Goal: Transaction & Acquisition: Book appointment/travel/reservation

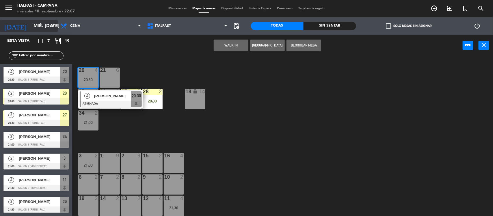
click at [43, 31] on input "mié. [DATE]" at bounding box center [61, 26] width 61 height 11
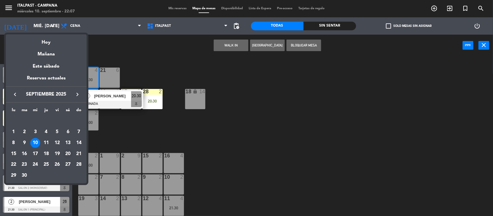
click at [67, 153] on div "20" at bounding box center [68, 154] width 10 height 10
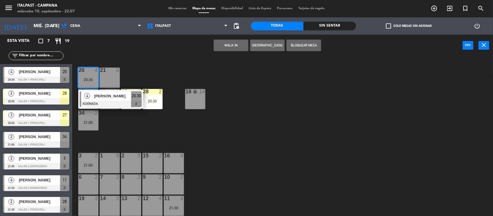
type input "sáb. [DATE]"
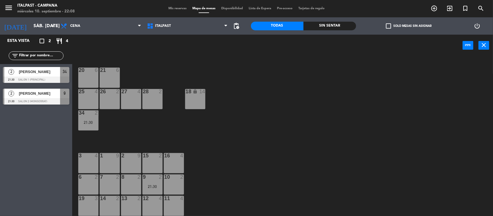
click at [179, 198] on div "4" at bounding box center [184, 198] width 10 height 5
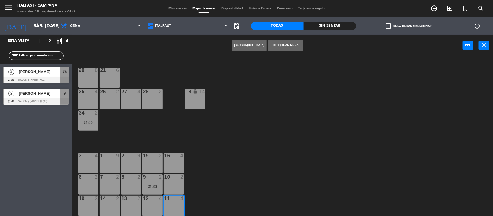
click at [248, 44] on button "[GEOGRAPHIC_DATA]" at bounding box center [249, 46] width 35 height 12
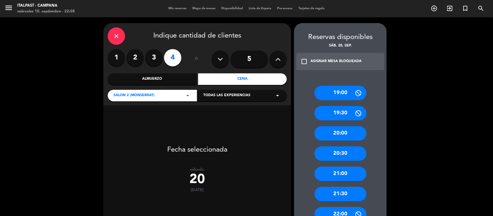
click at [330, 193] on div "21:30" at bounding box center [341, 194] width 52 height 14
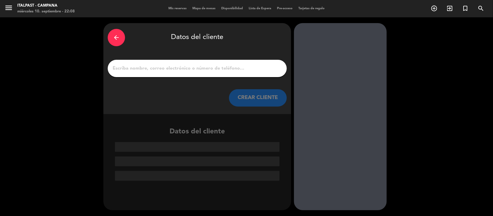
click at [188, 67] on input "1" at bounding box center [197, 68] width 170 height 8
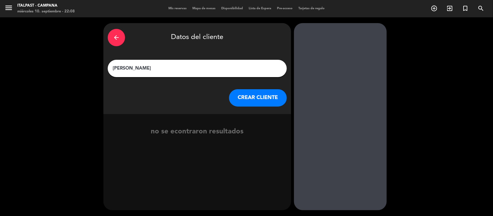
type input "[PERSON_NAME]"
click at [257, 101] on button "CREAR CLIENTE" at bounding box center [258, 97] width 58 height 17
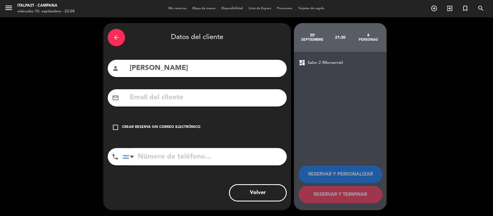
click at [169, 127] on div "Crear reserva sin correo electrónico" at bounding box center [161, 128] width 79 height 6
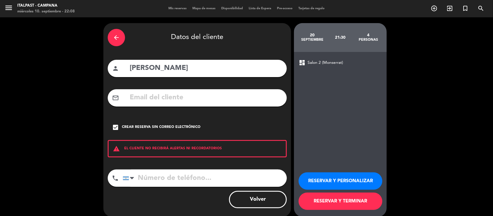
click at [152, 181] on input "tel" at bounding box center [205, 178] width 164 height 17
type input "1144174439"
drag, startPoint x: 379, startPoint y: 177, endPoint x: 372, endPoint y: 170, distance: 10.6
click at [375, 172] on button "RESERVAR Y PERSONALIZAR" at bounding box center [341, 180] width 84 height 17
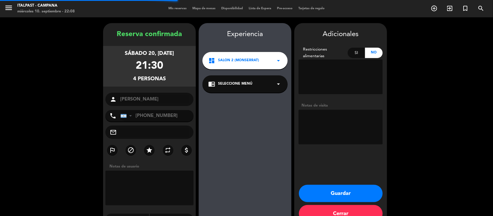
scroll to position [15, 0]
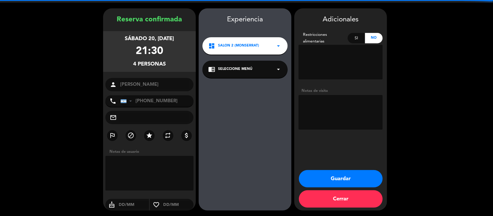
click at [369, 174] on button "Guardar" at bounding box center [341, 178] width 84 height 17
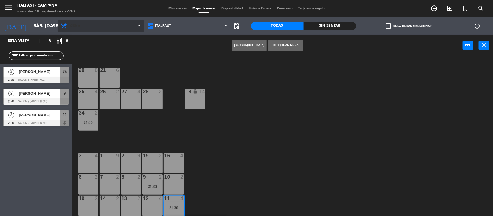
click at [137, 98] on div "20 6 21 6 25 4 26 2 27 4 28 2 18 lock 14 34 2 21:30 3 4 1 9 2 9 15 2 16 4 6 2 7…" at bounding box center [285, 137] width 416 height 160
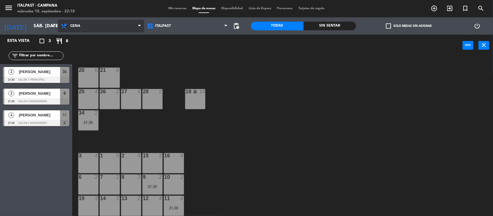
click at [105, 24] on span "Cena" at bounding box center [101, 26] width 86 height 13
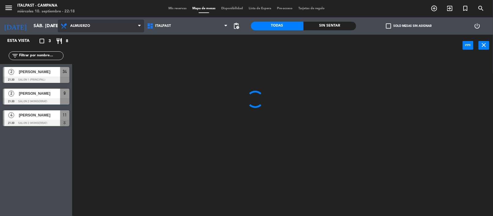
click at [95, 41] on ng-component "menu Italpast - [PERSON_NAME] miércoles 10. septiembre - 22:18 Mis reservas Map…" at bounding box center [246, 108] width 493 height 217
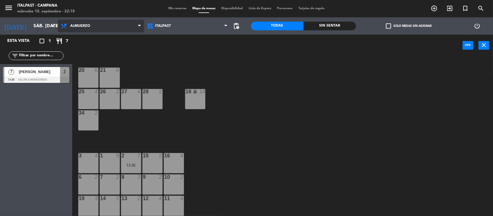
click at [59, 23] on span "Almuerzo" at bounding box center [101, 26] width 86 height 13
click at [55, 22] on input "sáb. [DATE]" at bounding box center [61, 26] width 61 height 11
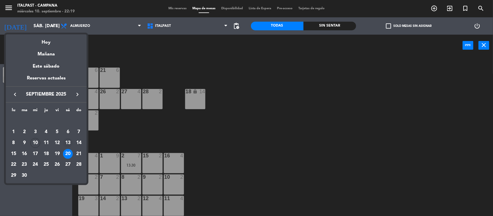
click at [68, 139] on div "13" at bounding box center [68, 143] width 10 height 10
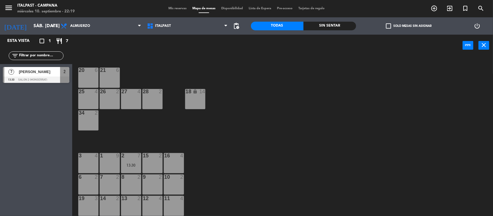
type input "sáb. [DATE]"
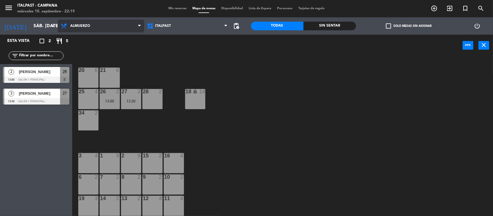
drag, startPoint x: 78, startPoint y: 25, endPoint x: 87, endPoint y: 49, distance: 25.7
click at [78, 26] on span "Almuerzo" at bounding box center [80, 26] width 20 height 4
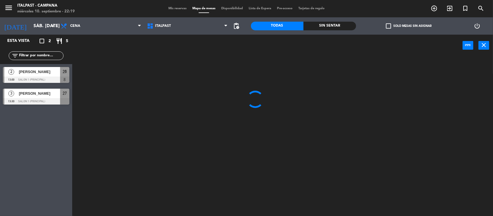
click at [88, 50] on ng-component "menu Italpast - [PERSON_NAME] miércoles 10. septiembre - 22:19 Mis reservas Map…" at bounding box center [246, 108] width 493 height 217
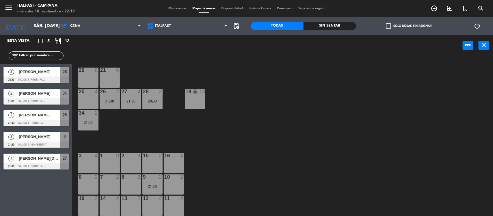
click at [36, 105] on div "2 [PERSON_NAME] 21:00 Salon 1 (Principal) 34" at bounding box center [36, 97] width 72 height 22
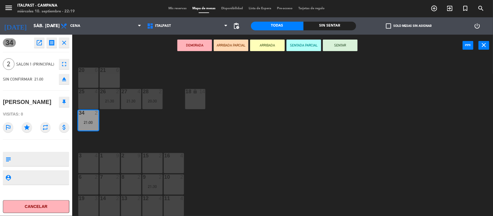
click at [44, 205] on button "Cancelar" at bounding box center [36, 206] width 66 height 13
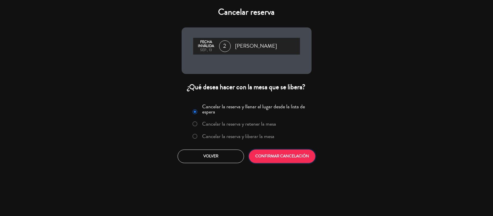
click at [264, 156] on button "CONFIRMAR CANCELACIÓN" at bounding box center [282, 157] width 66 height 14
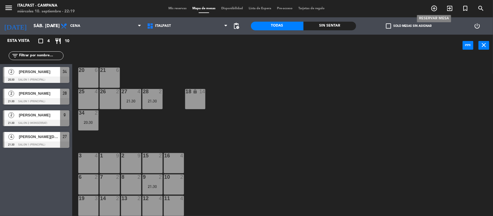
click at [434, 8] on icon "add_circle_outline" at bounding box center [434, 8] width 7 height 7
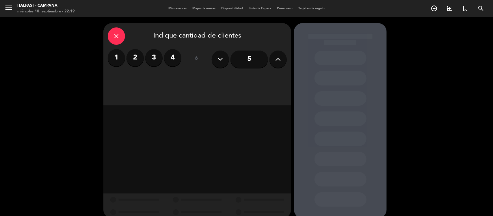
click at [141, 49] on div "1 2 3 4" at bounding box center [145, 57] width 74 height 17
click at [132, 52] on label "2" at bounding box center [135, 57] width 17 height 17
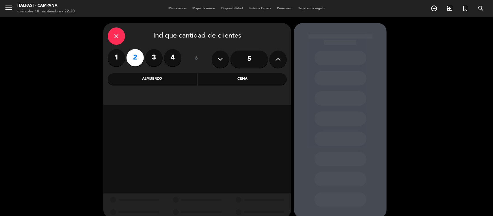
click at [181, 77] on div "Almuerzo" at bounding box center [152, 79] width 89 height 12
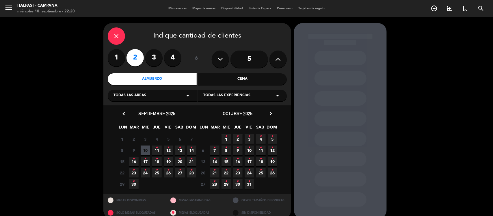
click at [191, 148] on icon "•" at bounding box center [192, 147] width 2 height 9
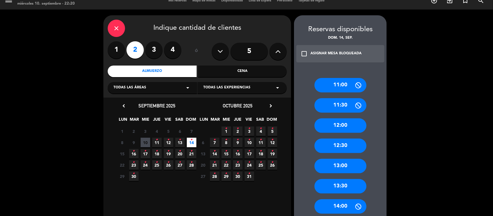
click at [348, 125] on div "12:00" at bounding box center [341, 125] width 52 height 14
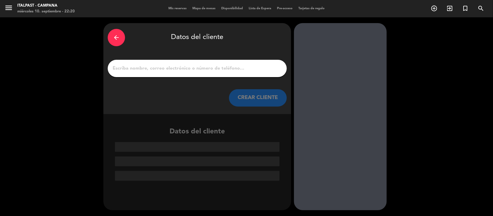
click at [192, 73] on div at bounding box center [197, 68] width 179 height 17
click at [189, 69] on input "1" at bounding box center [197, 68] width 170 height 8
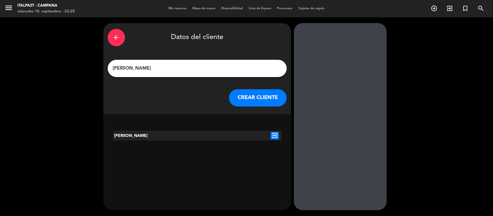
type input "[PERSON_NAME]"
click at [280, 130] on div "[PERSON_NAME] exit_to_app" at bounding box center [197, 139] width 188 height 27
drag, startPoint x: 272, startPoint y: 136, endPoint x: 270, endPoint y: 135, distance: 3.0
click at [270, 135] on div "exit_to_app" at bounding box center [275, 136] width 14 height 10
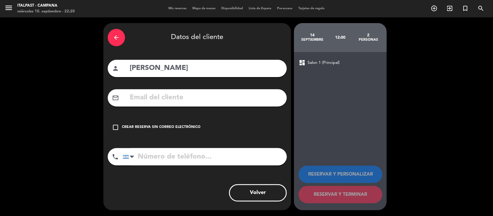
click at [185, 129] on div "Crear reserva sin correo electrónico" at bounding box center [161, 128] width 79 height 6
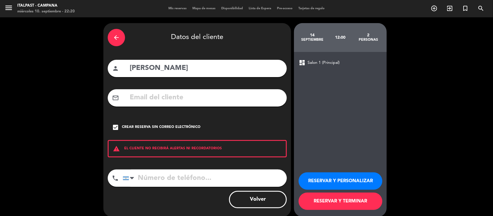
drag, startPoint x: 352, startPoint y: 177, endPoint x: 344, endPoint y: 180, distance: 8.2
click at [346, 179] on button "RESERVAR Y PERSONALIZAR" at bounding box center [341, 180] width 84 height 17
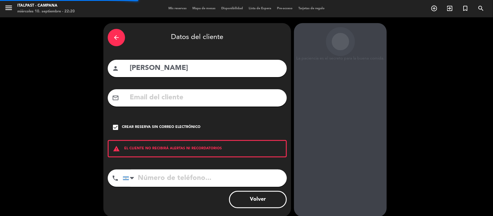
scroll to position [15, 0]
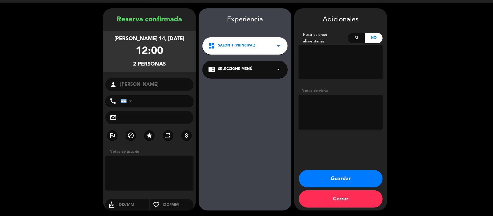
drag, startPoint x: 345, startPoint y: 177, endPoint x: 414, endPoint y: 196, distance: 71.1
click at [414, 196] on booking-confirmed "Reserva confirmada [PERSON_NAME] 14, [DATE] 12:00 2 personas person [PERSON_NAM…" at bounding box center [247, 109] width 482 height 202
click at [343, 185] on button "Guardar" at bounding box center [341, 178] width 84 height 17
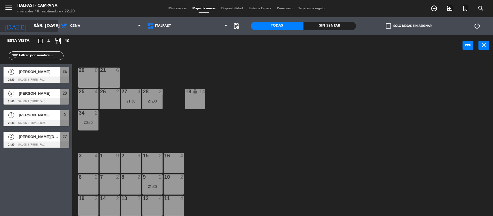
drag, startPoint x: 34, startPoint y: 25, endPoint x: 33, endPoint y: 29, distance: 4.4
click at [33, 29] on input "sáb. [DATE]" at bounding box center [61, 26] width 61 height 11
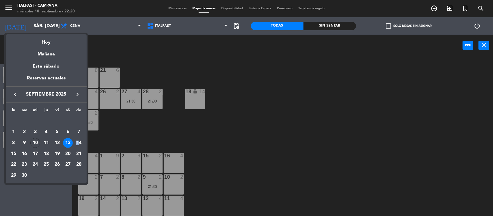
drag, startPoint x: 83, startPoint y: 140, endPoint x: 77, endPoint y: 139, distance: 5.8
click at [77, 139] on td "14" at bounding box center [78, 143] width 11 height 11
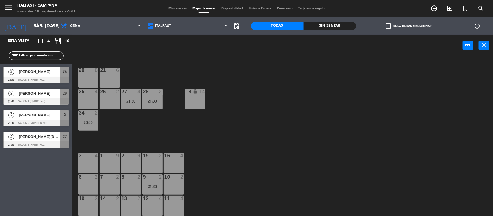
type input "dom. [DATE]"
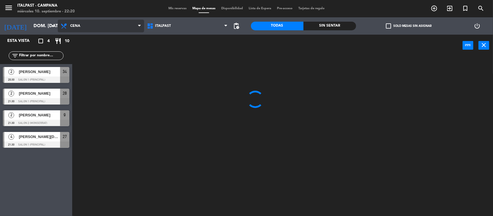
drag, startPoint x: 102, startPoint y: 32, endPoint x: 96, endPoint y: 27, distance: 7.0
click at [100, 30] on span "Cena" at bounding box center [101, 26] width 86 height 13
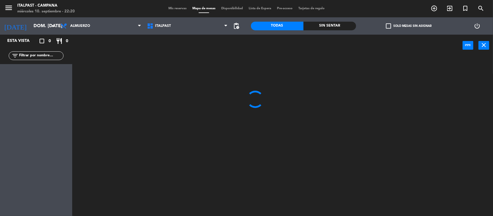
click at [90, 41] on ng-component "menu Italpast - [PERSON_NAME] miércoles 10. septiembre - 22:20 Mis reservas Map…" at bounding box center [246, 108] width 493 height 217
